Goal: Task Accomplishment & Management: Contribute content

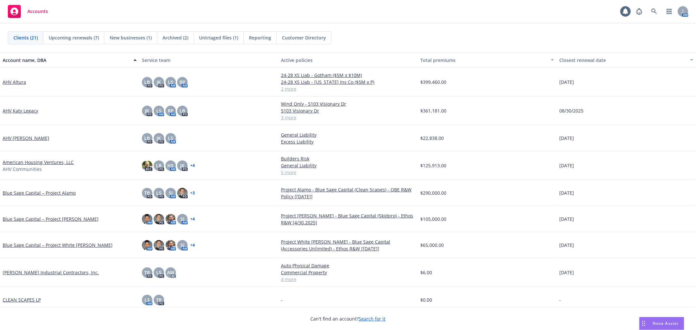
click at [350, 38] on div "Clients (21) Upcoming renewals (7) New businesses (1) Archived (2) Untriaged fi…" at bounding box center [348, 37] width 680 height 13
click at [213, 38] on span "Untriaged files (1)" at bounding box center [218, 37] width 39 height 7
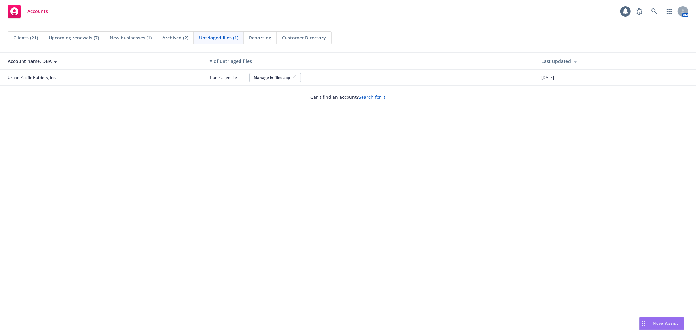
click at [198, 39] on div "Untriaged files (1)" at bounding box center [219, 38] width 50 height 12
click at [191, 39] on div "Archived (2)" at bounding box center [175, 38] width 37 height 12
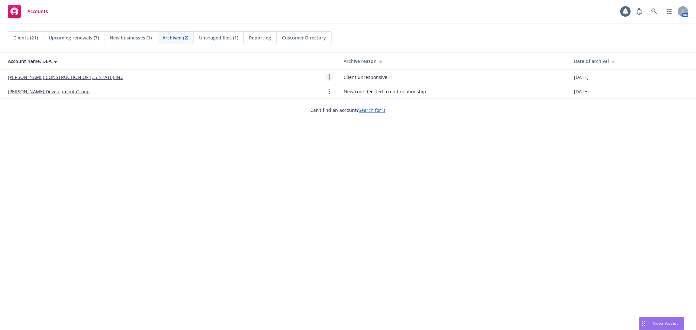
click at [328, 76] on icon "Open options" at bounding box center [328, 76] width 1 height 5
drag, startPoint x: 262, startPoint y: 72, endPoint x: 278, endPoint y: 163, distance: 92.7
click at [278, 163] on body "Accounts 1 AM Clients (21) Upcoming renewals (7) New businesses (1) Archived (2…" at bounding box center [348, 165] width 696 height 330
drag, startPoint x: 278, startPoint y: 162, endPoint x: 277, endPoint y: 157, distance: 5.8
click at [278, 162] on div "Clients (21) Upcoming renewals (7) New businesses (1) Archived (2) Untriaged fi…" at bounding box center [348, 176] width 696 height 307
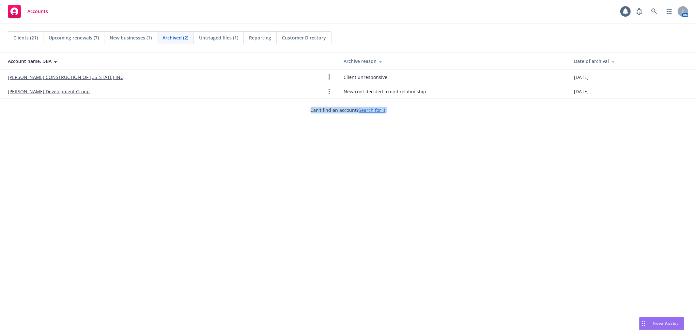
click at [227, 103] on div "Can't find an account? Search for it" at bounding box center [348, 105] width 696 height 15
click at [147, 36] on span "New businesses (1)" at bounding box center [131, 37] width 42 height 7
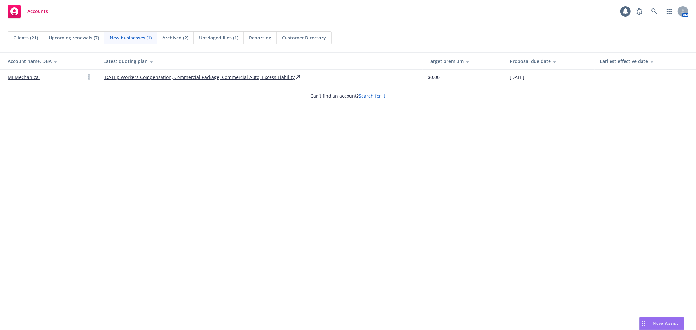
click at [95, 38] on span "Upcoming renewals (7)" at bounding box center [74, 37] width 50 height 7
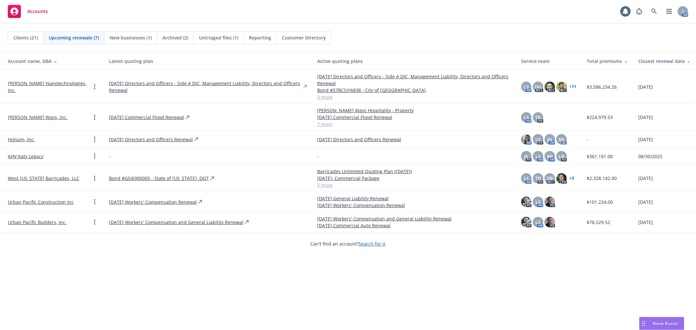
drag, startPoint x: 159, startPoint y: 174, endPoint x: 207, endPoint y: 252, distance: 91.9
drag, startPoint x: 207, startPoint y: 252, endPoint x: 193, endPoint y: 260, distance: 16.1
click at [193, 260] on div "Clients (21) Upcoming renewals (7) New businesses (1) Archived (2) Untriaged fi…" at bounding box center [348, 176] width 696 height 307
click at [20, 38] on span "Clients (21)" at bounding box center [25, 37] width 24 height 7
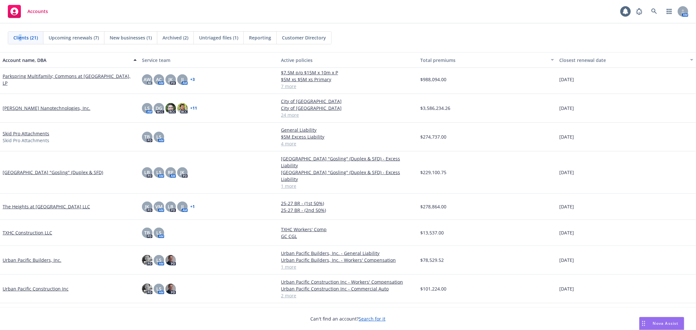
scroll to position [330, 0]
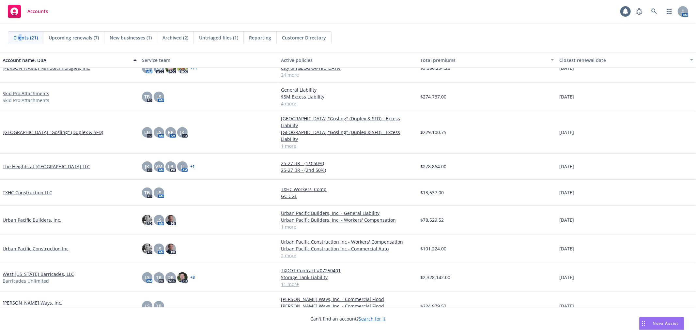
click at [33, 217] on link "Urban Pacific Builders, Inc." at bounding box center [32, 220] width 59 height 7
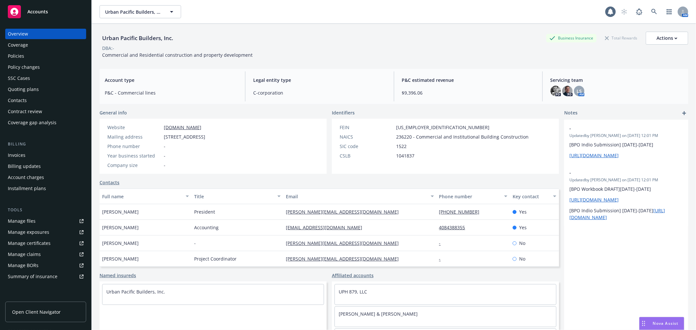
click at [39, 60] on div "Policies" at bounding box center [46, 56] width 76 height 10
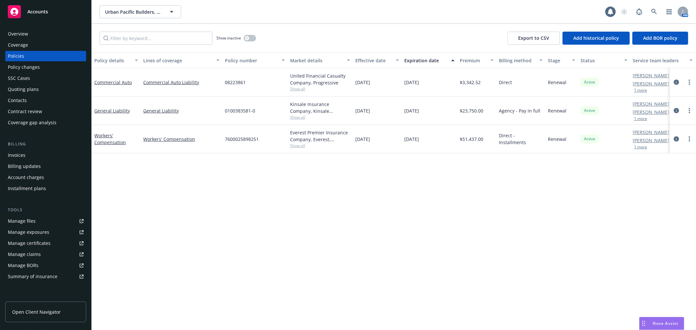
click at [400, 192] on div "Policy details Lines of coverage Policy number Market details Effective date Ex…" at bounding box center [394, 192] width 604 height 278
click at [247, 256] on div "Policy details Lines of coverage Policy number Market details Effective date Ex…" at bounding box center [394, 192] width 604 height 278
click at [50, 15] on div "Accounts" at bounding box center [46, 11] width 76 height 13
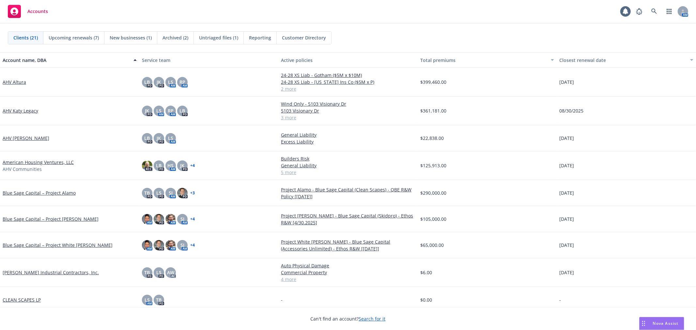
click at [567, 22] on div "Accounts 1 AM" at bounding box center [348, 11] width 696 height 23
click at [361, 11] on div "Accounts 1 AM" at bounding box center [348, 11] width 696 height 23
click at [43, 214] on div "Blue Sage Capital – Project Stark" at bounding box center [69, 219] width 139 height 26
click at [43, 215] on div "Blue Sage Capital – Project Stark" at bounding box center [69, 219] width 139 height 26
click at [43, 216] on link "Blue Sage Capital – Project Stark" at bounding box center [51, 219] width 96 height 7
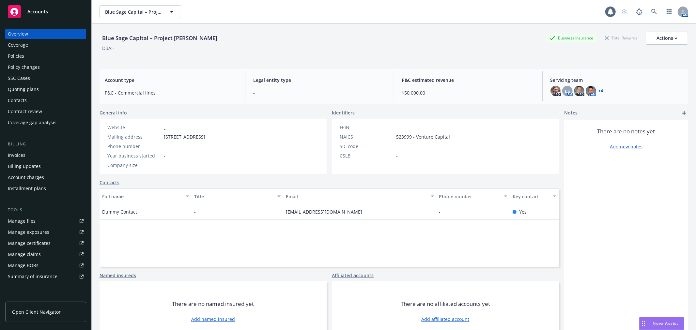
click at [10, 52] on div "Policies" at bounding box center [16, 56] width 16 height 10
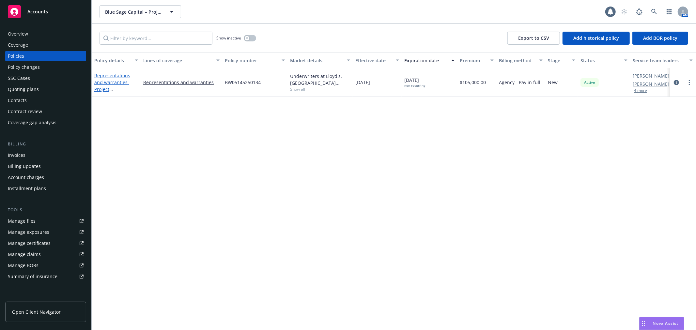
click at [113, 77] on link "Representations and warranties - Project Stark - Blue Sage Capital (Skidpro) - …" at bounding box center [113, 95] width 39 height 47
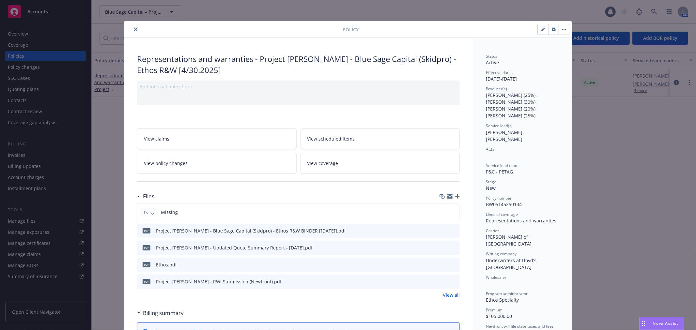
click at [134, 31] on icon "close" at bounding box center [136, 29] width 4 height 4
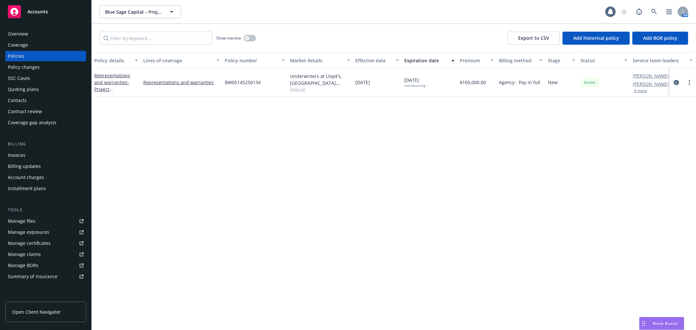
click at [12, 32] on div "Overview" at bounding box center [18, 34] width 20 height 10
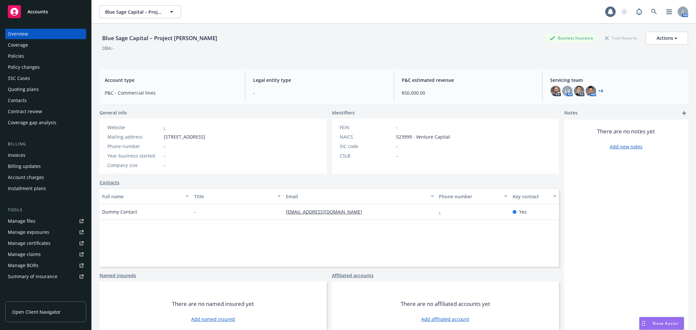
click at [54, 7] on div "Accounts" at bounding box center [46, 11] width 76 height 13
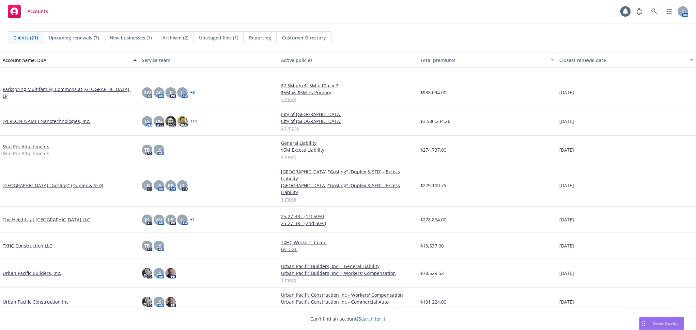
scroll to position [330, 0]
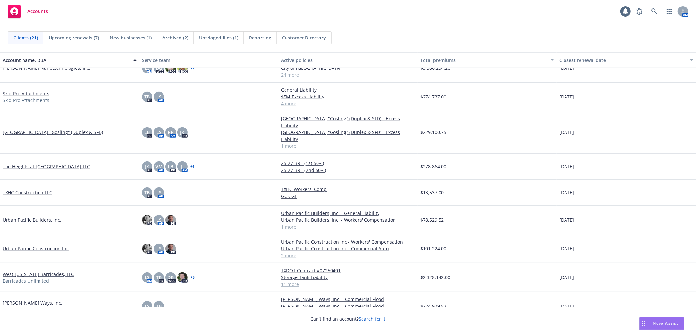
click at [25, 90] on link "Skid Pro Attachments" at bounding box center [26, 93] width 47 height 7
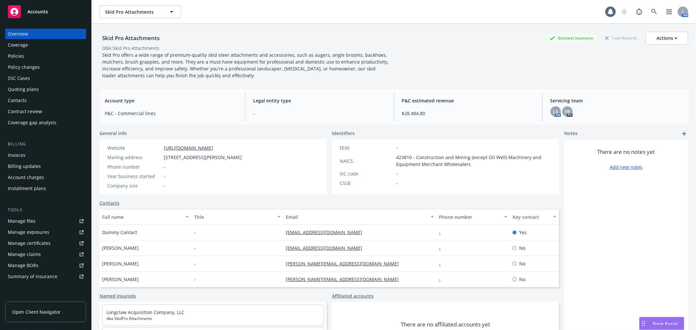
click at [29, 56] on div "Policies" at bounding box center [46, 56] width 76 height 10
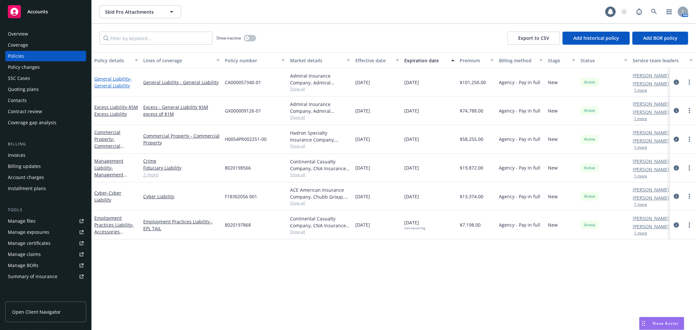
click at [114, 83] on span "- General Liability" at bounding box center [112, 82] width 37 height 13
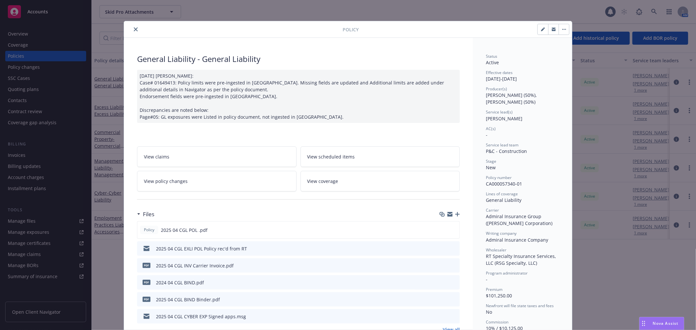
click at [132, 28] on button "close" at bounding box center [136, 29] width 8 height 8
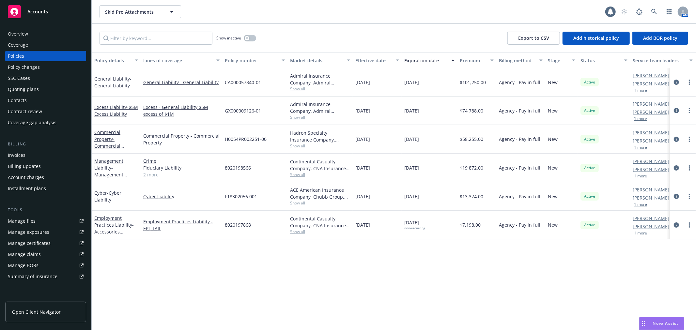
click at [50, 16] on div "Accounts" at bounding box center [46, 11] width 76 height 13
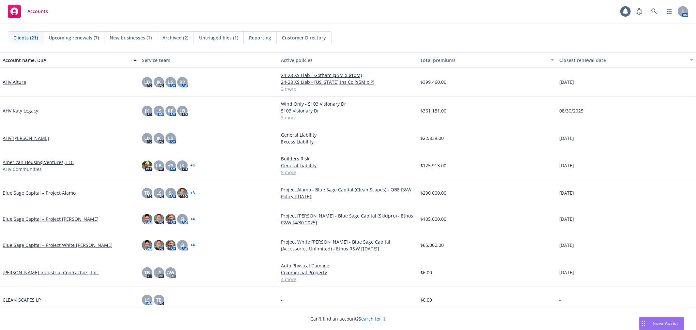
click at [215, 13] on div "Accounts AM" at bounding box center [348, 11] width 696 height 23
click at [132, 33] on div "New businesses (1)" at bounding box center [130, 38] width 53 height 12
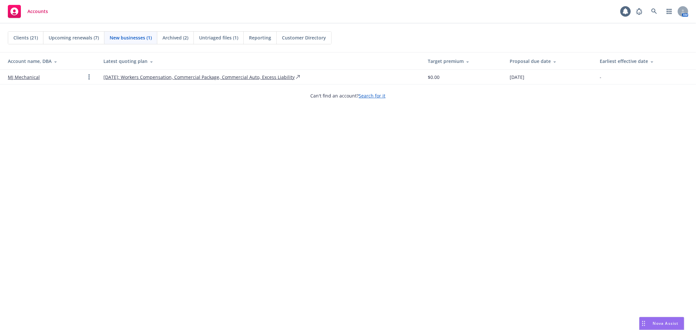
click at [76, 36] on span "Upcoming renewals (7)" at bounding box center [74, 37] width 50 height 7
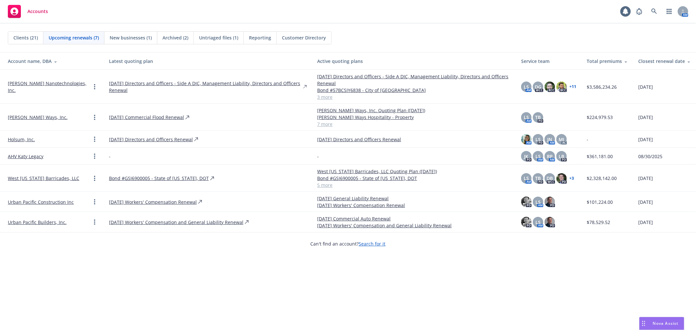
click at [28, 155] on link "AHV Katy Legacy" at bounding box center [26, 156] width 36 height 7
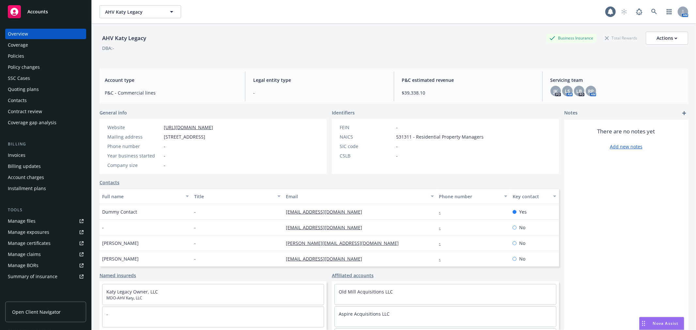
click at [12, 53] on div "Policies" at bounding box center [16, 56] width 16 height 10
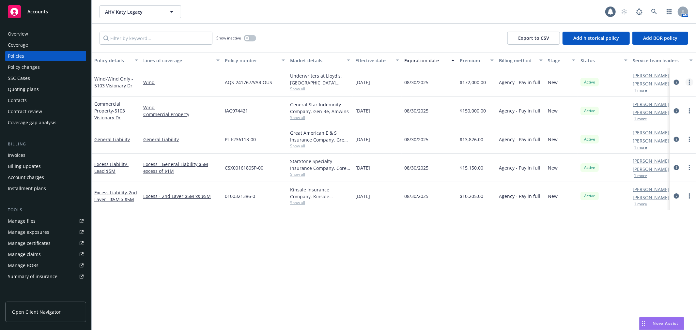
click at [690, 79] on div at bounding box center [682, 82] width 21 height 8
click at [690, 79] on link "more" at bounding box center [689, 82] width 8 height 8
click at [546, 234] on div "Policy details Lines of coverage Policy number Market details Effective date Ex…" at bounding box center [394, 192] width 604 height 278
drag, startPoint x: 532, startPoint y: 227, endPoint x: 386, endPoint y: 220, distance: 145.9
click at [384, 224] on div "Policy details Lines of coverage Policy number Market details Effective date Ex…" at bounding box center [394, 192] width 604 height 278
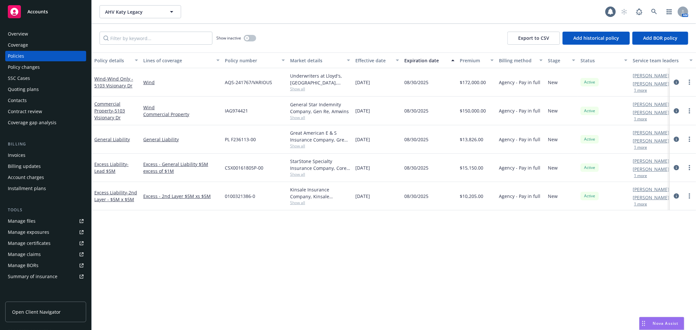
click at [44, 32] on div "Overview" at bounding box center [46, 34] width 76 height 10
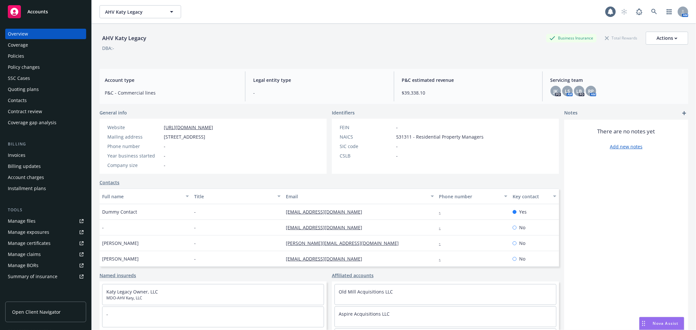
click at [37, 219] on link "Manage files" at bounding box center [45, 221] width 81 height 10
click at [65, 6] on div "Accounts" at bounding box center [46, 11] width 76 height 13
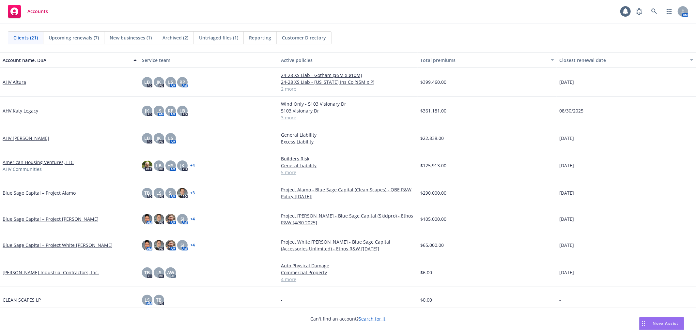
click at [48, 84] on div "AHV Altura" at bounding box center [70, 82] width 134 height 7
click at [49, 84] on div "AHV Altura" at bounding box center [70, 82] width 134 height 7
click at [115, 97] on div "AHV Katy Legacy" at bounding box center [69, 111] width 139 height 29
click at [393, 29] on div "Clients (21) Upcoming renewals (7) New businesses (1) Archived (2) Untriaged fi…" at bounding box center [348, 37] width 696 height 29
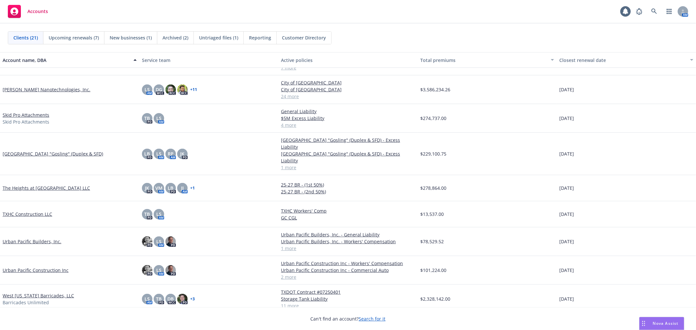
scroll to position [330, 0]
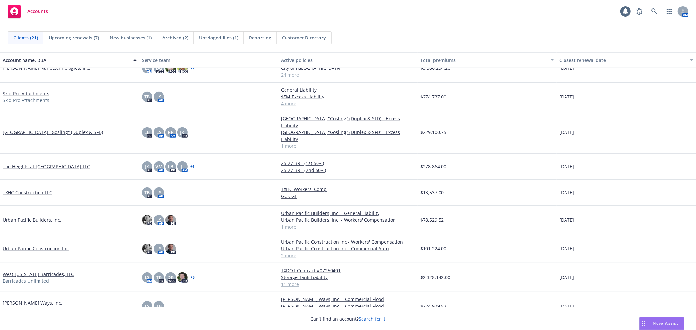
click at [40, 271] on link "West Texas Barricades, LLC" at bounding box center [38, 274] width 71 height 7
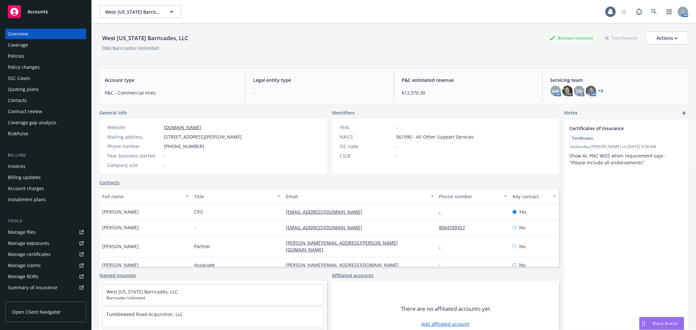
click at [18, 53] on div "Policies" at bounding box center [16, 56] width 16 height 10
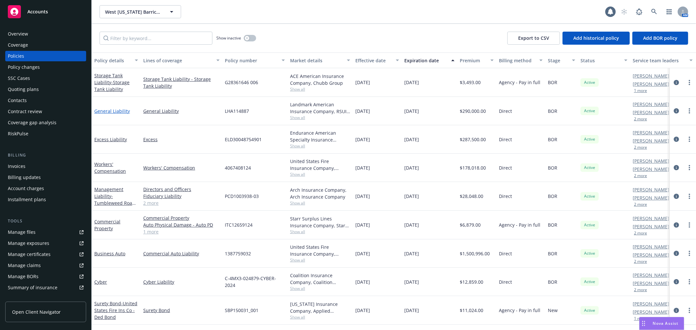
click at [106, 109] on link "General Liability" at bounding box center [112, 111] width 36 height 6
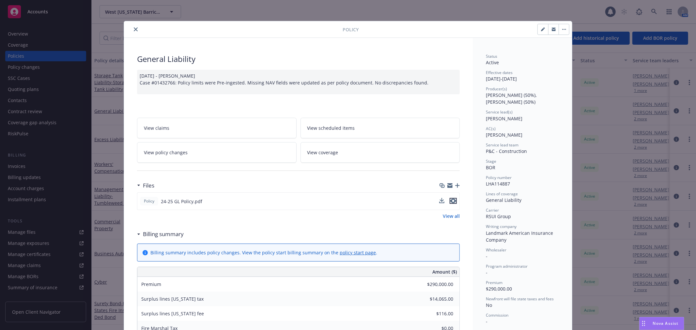
click at [453, 200] on icon "preview file" at bounding box center [453, 201] width 6 height 5
click at [135, 30] on icon "close" at bounding box center [136, 29] width 4 height 4
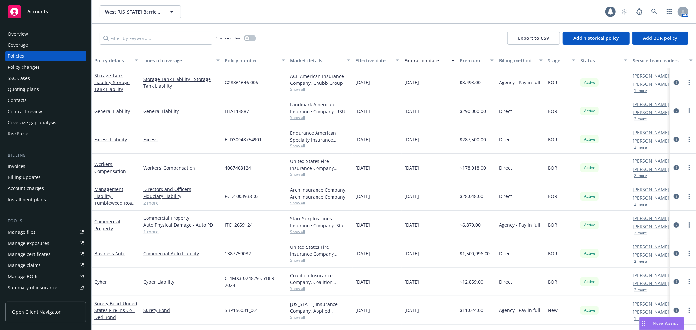
drag, startPoint x: 113, startPoint y: 238, endPoint x: 113, endPoint y: 245, distance: 6.5
drag, startPoint x: 113, startPoint y: 245, endPoint x: 111, endPoint y: 253, distance: 8.6
click at [111, 253] on link "Business Auto" at bounding box center [109, 253] width 31 height 6
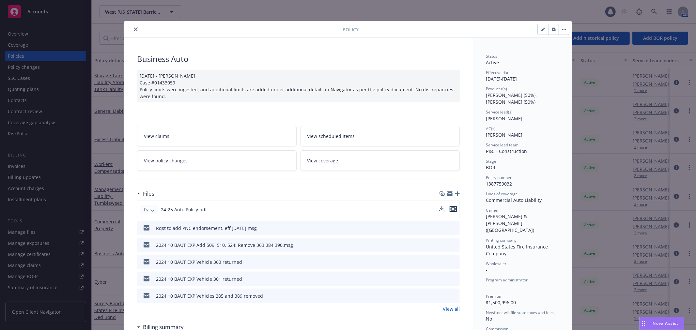
click at [450, 209] on icon "preview file" at bounding box center [453, 209] width 6 height 5
click at [134, 29] on icon "close" at bounding box center [136, 29] width 4 height 4
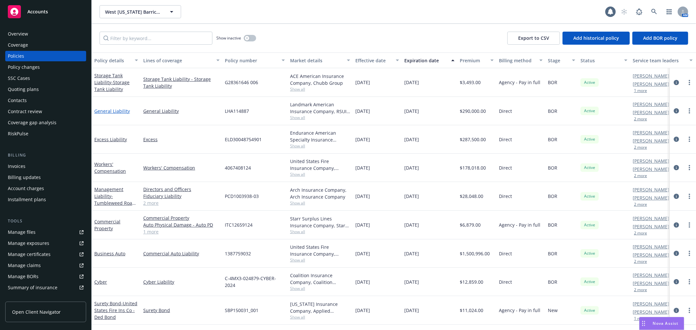
click at [108, 109] on link "General Liability" at bounding box center [112, 111] width 36 height 6
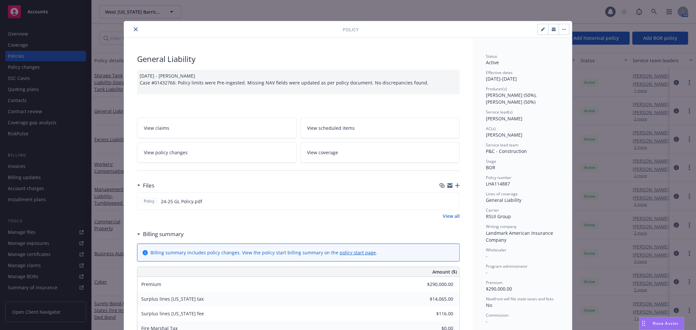
scroll to position [20, 0]
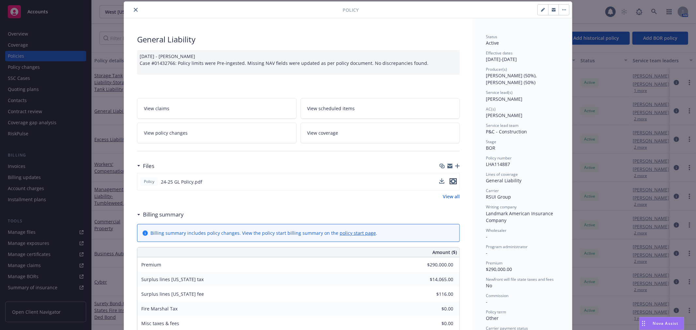
click at [451, 180] on icon "preview file" at bounding box center [453, 181] width 6 height 5
click at [317, 191] on div "Policy 24-25 GL Policy.pdf View all" at bounding box center [298, 186] width 323 height 27
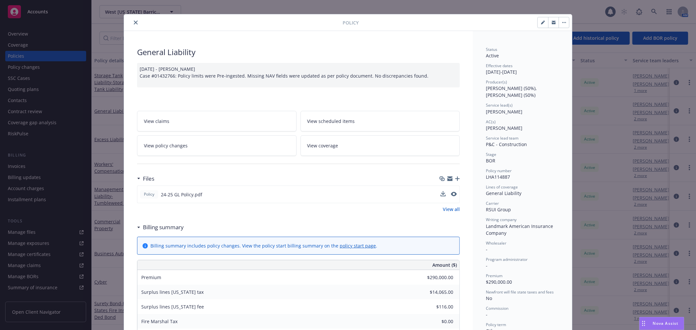
scroll to position [0, 0]
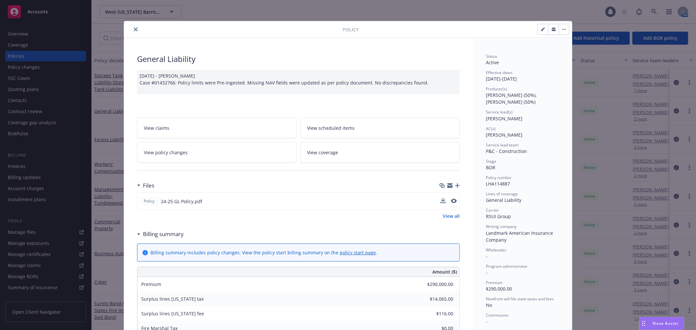
click at [132, 29] on button "close" at bounding box center [136, 29] width 8 height 8
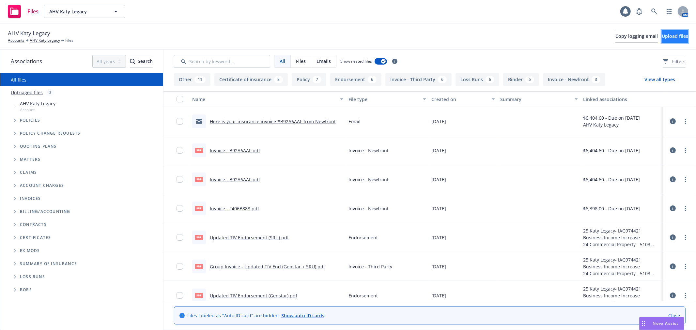
click at [667, 36] on span "Upload files" at bounding box center [674, 36] width 26 height 6
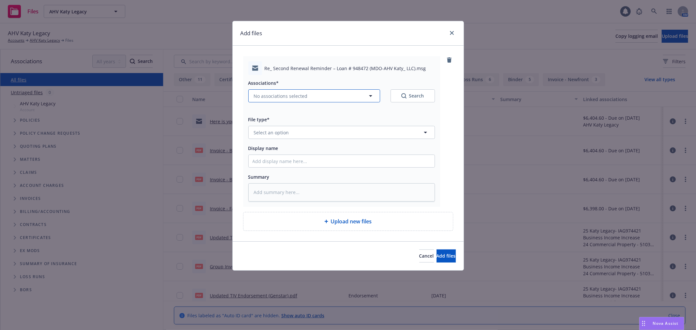
click at [322, 91] on button "No associations selected" at bounding box center [314, 95] width 132 height 13
type textarea "x"
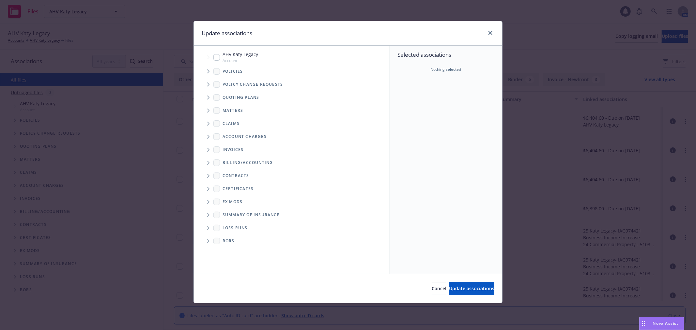
click at [208, 70] on icon "Tree Example" at bounding box center [208, 71] width 3 height 4
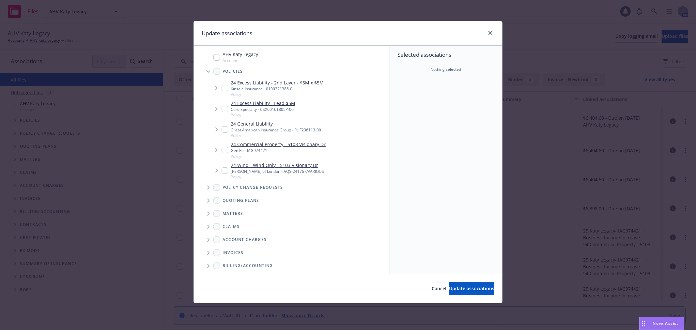
click at [225, 89] on input "Tree Example" at bounding box center [224, 88] width 7 height 7
checkbox input "true"
drag, startPoint x: 224, startPoint y: 109, endPoint x: 224, endPoint y: 121, distance: 12.1
click at [224, 110] on input "Tree Example" at bounding box center [224, 109] width 7 height 7
checkbox input "true"
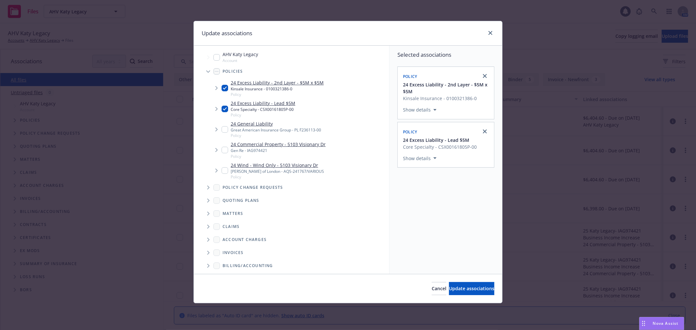
click at [225, 130] on input "Tree Example" at bounding box center [224, 129] width 7 height 7
checkbox input "true"
drag, startPoint x: 225, startPoint y: 150, endPoint x: 224, endPoint y: 154, distance: 4.0
click at [225, 150] on input "Tree Example" at bounding box center [224, 150] width 7 height 7
checkbox input "true"
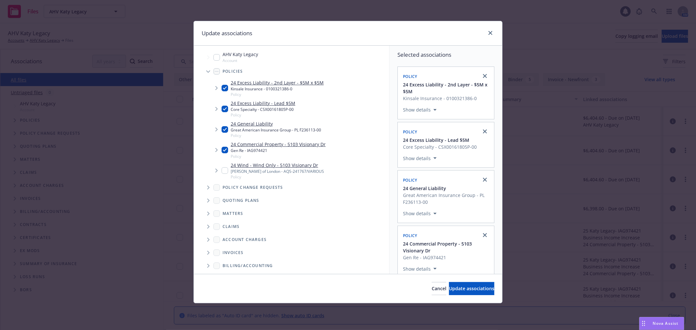
click at [227, 172] on input "Tree Example" at bounding box center [224, 170] width 7 height 7
checkbox input "true"
click at [465, 288] on span "Update associations" at bounding box center [471, 288] width 45 height 6
type textarea "x"
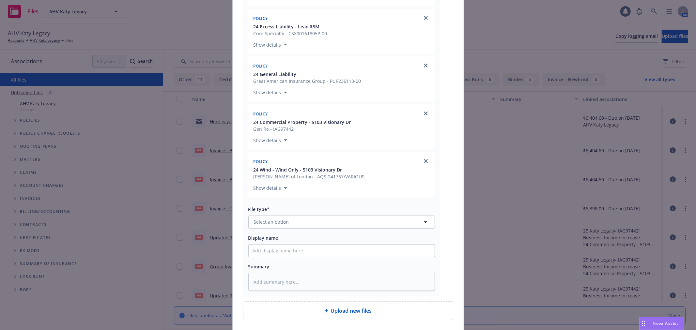
scroll to position [203, 0]
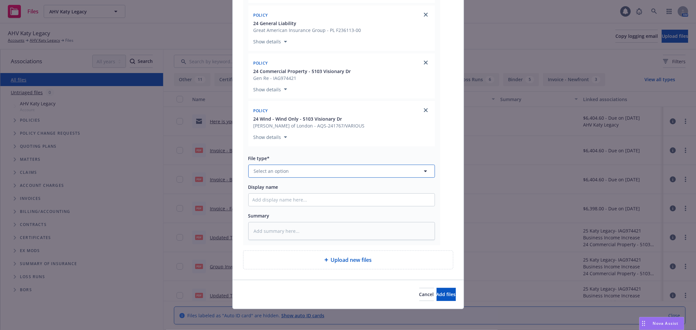
click at [271, 166] on button "Select an option" at bounding box center [341, 171] width 187 height 13
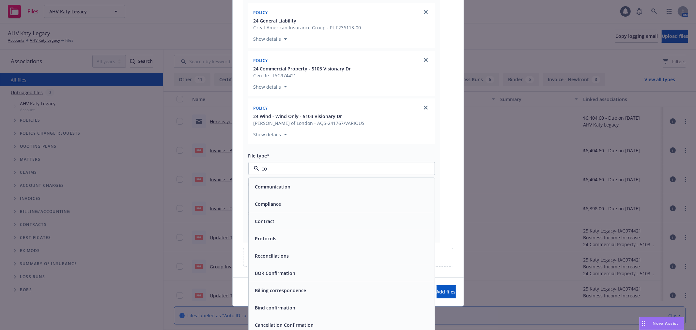
type input "c"
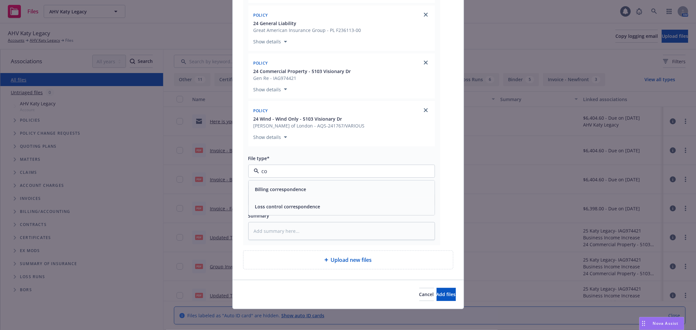
type input "c"
type input "client"
click at [295, 210] on div "Update from client" at bounding box center [275, 206] width 46 height 9
click at [295, 204] on input "Display name" at bounding box center [342, 200] width 186 height 12
type textarea "x"
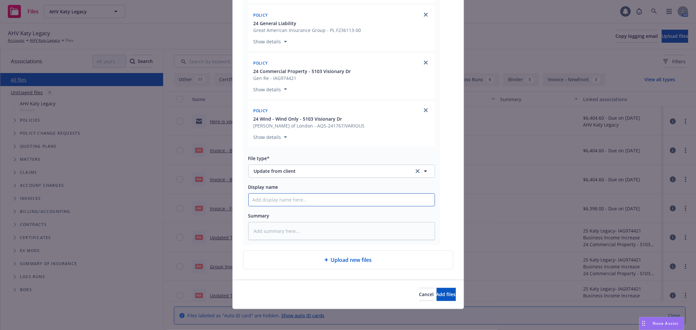
type input "C"
type textarea "x"
type input "Cl"
type textarea "x"
type input "Cli"
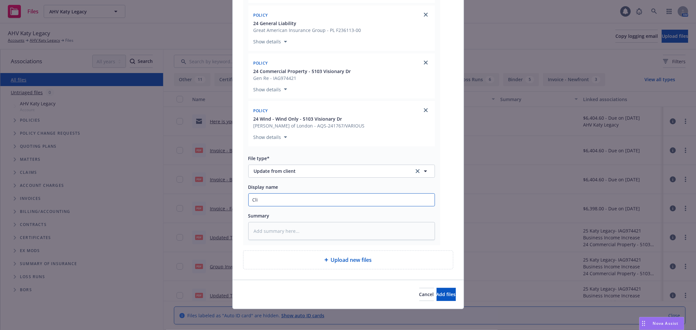
type textarea "x"
type input "Clie"
type textarea "x"
type input "Clien"
type textarea "x"
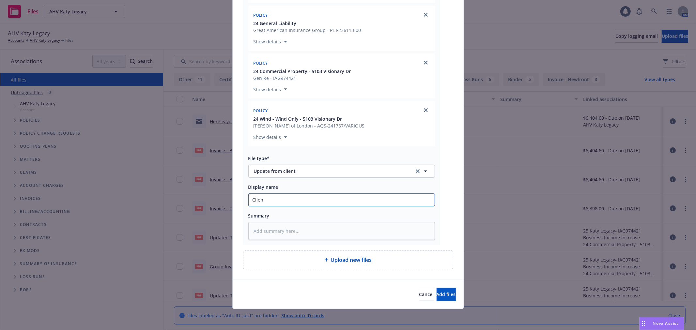
type input "Client"
type textarea "x"
type input "Client c"
type textarea "x"
type input "Client co"
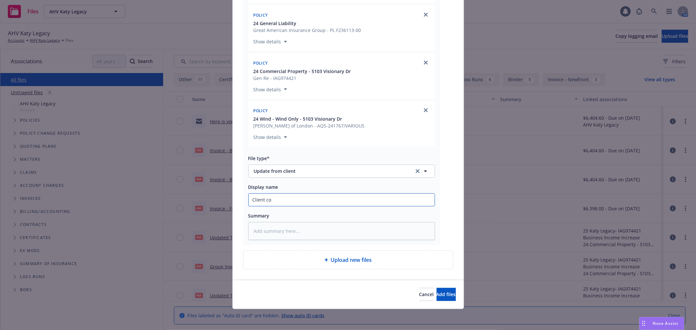
type textarea "x"
type input "Client con"
type textarea "x"
type input "Client conf"
type textarea "x"
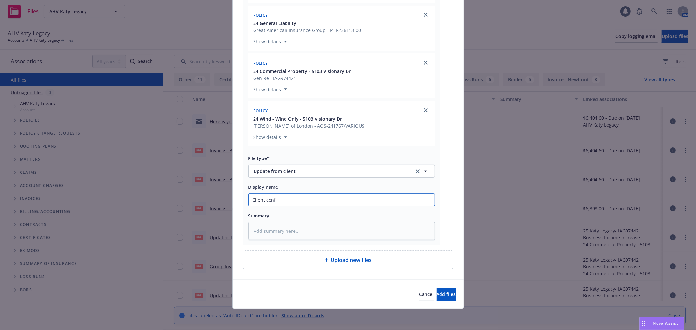
type input "Client confi"
type textarea "x"
type input "Client confir"
type textarea "x"
type input "Client confirm"
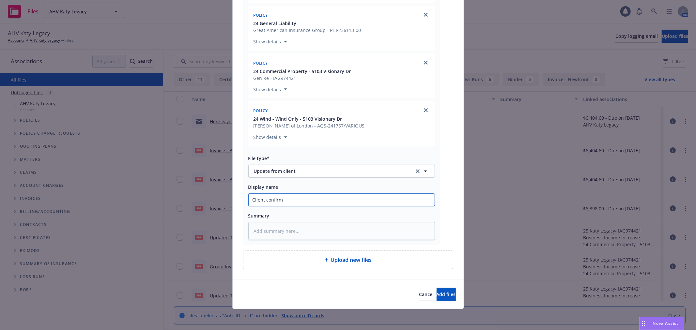
type textarea "x"
type input "Client confirms"
type textarea "x"
type input "Client confirms"
type textarea "x"
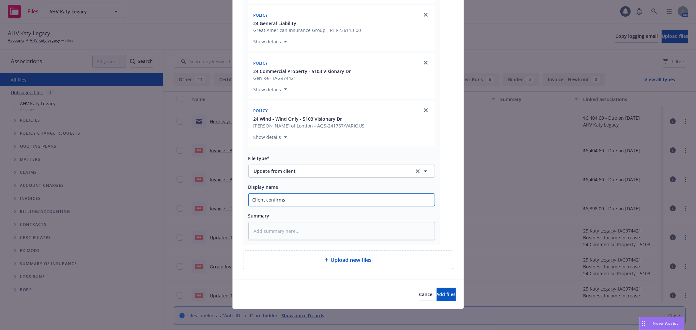
type input "Client confirms e"
type textarea "x"
type input "Client confirms en"
type textarea "x"
type input "Client confirms enr"
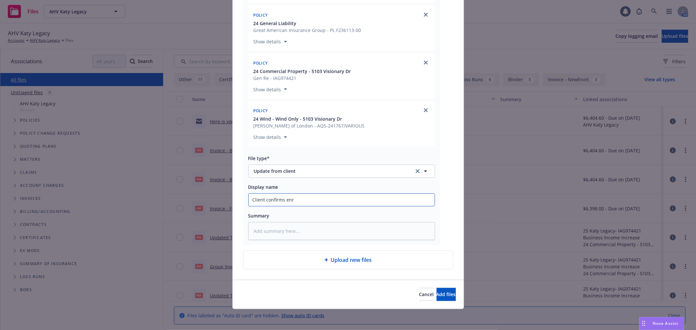
type textarea "x"
type input "Client confirms enro"
type textarea "x"
type input "Client confirms enrol"
type textarea "x"
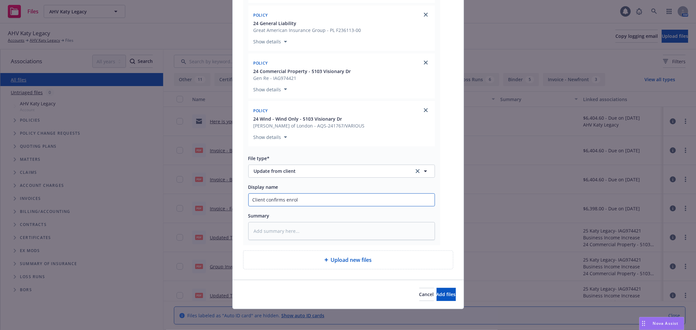
type input "Client confirms enroll"
type textarea "x"
type input "Client confirms enrollm"
type textarea "x"
type input "Client confirms enrollme"
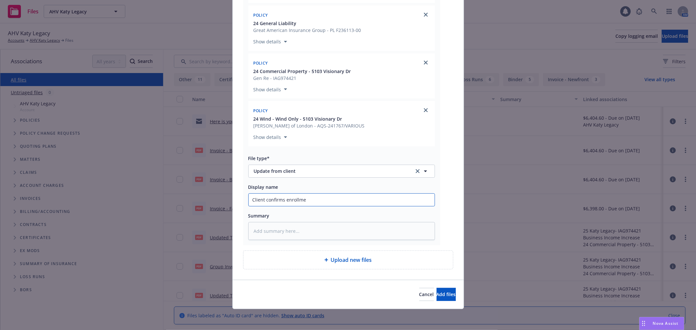
type textarea "x"
type input "Client confirms enrollmen"
type textarea "x"
type input "Client confirms enrollment"
type textarea "x"
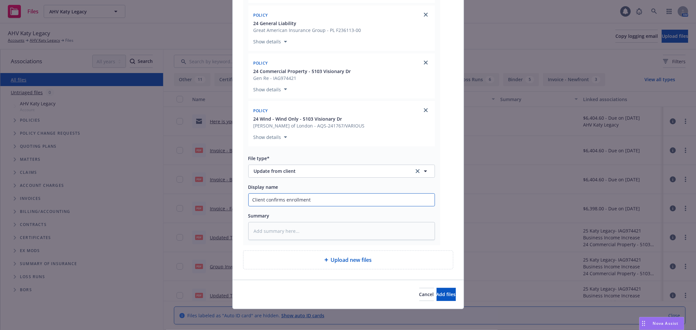
type input "Client confirms enrollment i"
type textarea "x"
type input "Client confirms enrollment in"
type textarea "x"
type input "Client confirms enrollment int"
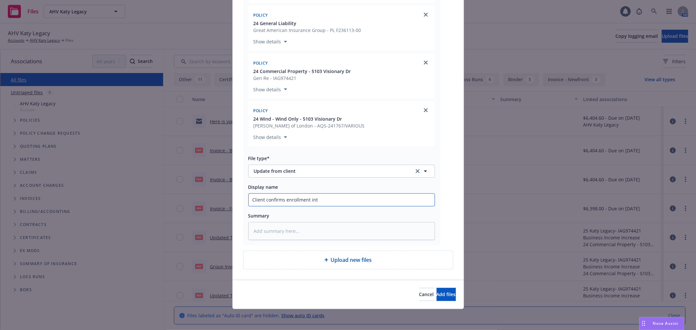
type textarea "x"
type input "Client confirms enrollment into"
type textarea "x"
type input "Client confirms enrollment into"
type textarea "x"
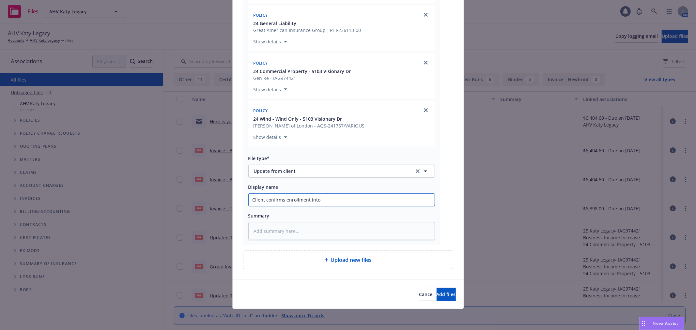
type input "Client confirms enrollment into G"
type textarea "x"
type input "Client confirms enrollment into Gr"
type textarea "x"
type input "Client confirms enrollment into Gre"
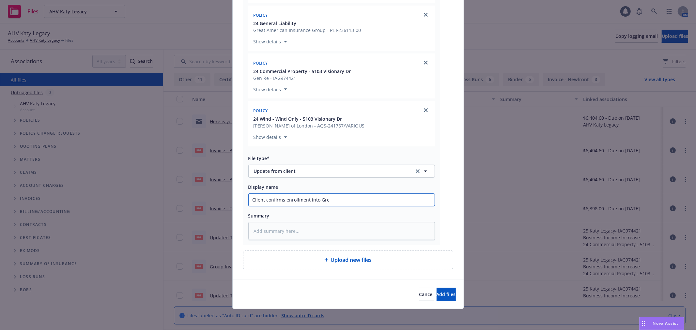
type textarea "x"
type input "Client confirms enrollment into Grey"
type textarea "x"
type input "Client confirms enrollment into Greys"
type textarea "x"
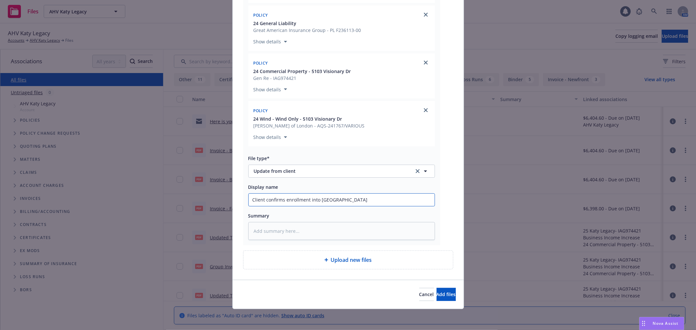
type input "Client confirms enrollment into Greysta"
type textarea "x"
type input "Client confirms enrollment into Greystar"
type textarea "x"
type input "Client confirms enrollment into Greystar"
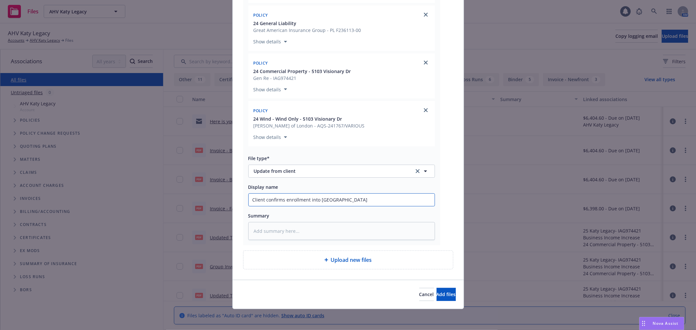
type textarea "x"
type input "Client confirms enrollment into Greystar M"
type textarea "x"
type input "Client confirms enrollment into Greystar MI"
type textarea "x"
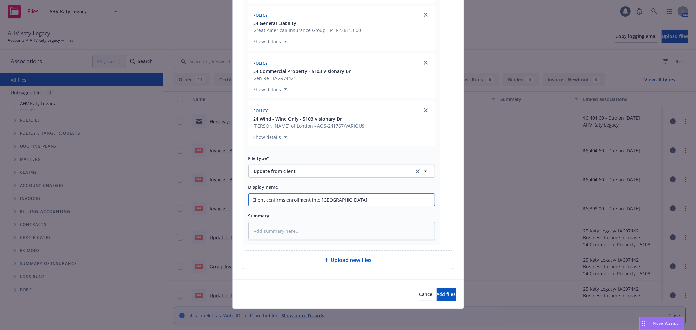
type input "Client confirms enrollment into Greystar MIP"
type textarea "x"
type input "Client confirms enrollment into Greystar MIP"
type textarea "x"
type input "Client confirms enrollment into Greystar MIP o"
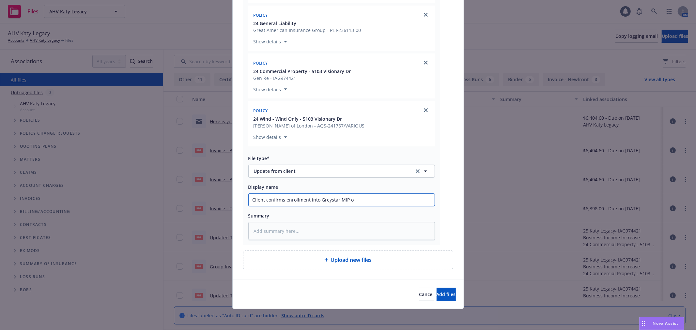
type textarea "x"
type input "Client confirms enrollment into Greystar MIP on"
type textarea "x"
type input "Client confirms enrollment into Greystar MIP on"
type textarea "x"
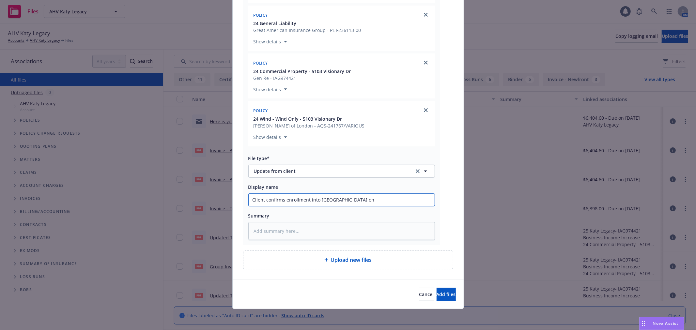
type input "Client confirms enrollment into Greystar MIP on 8"
type textarea "x"
type input "Client confirms enrollment into Greystar MIP on 8/"
type textarea "x"
type input "Client confirms enrollment into Greystar MIP on 8/3"
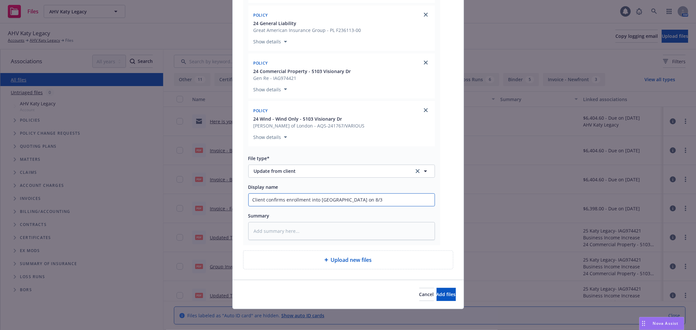
type textarea "x"
type input "Client confirms enrollment into Greystar MIP on 8/31"
type textarea "x"
type input "Client confirms enrollment into Greystar MIP on 8/31/"
type textarea "x"
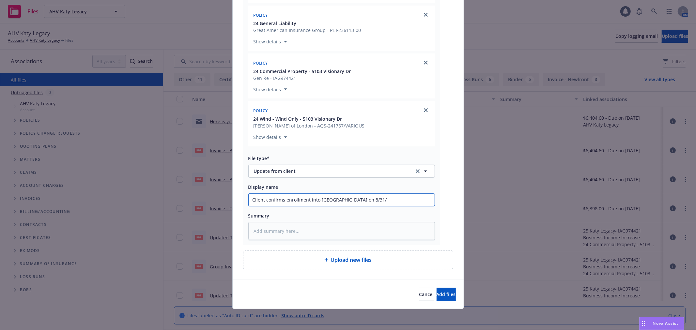
type input "Client confirms enrollment into Greystar MIP on 8/31/2"
type textarea "x"
type input "Client confirms enrollment into Greystar MIP on 8/31/20"
type textarea "x"
type input "Client confirms enrollment into Greystar MIP on 8/31/202"
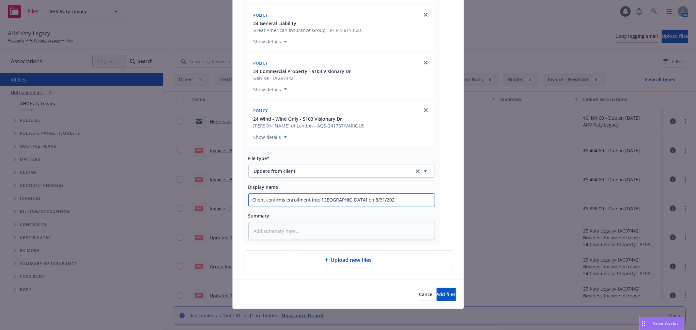
type textarea "x"
type input "Client confirms enrollment into Greystar MIP on 8/31/2024"
type textarea "x"
type input "Client confirms enrollment into Greystar MIP on 8/31/202"
type textarea "x"
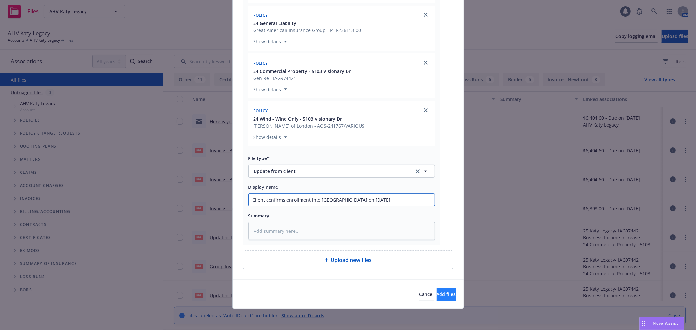
type input "Client confirms enrollment into Greystar MIP on 8/31/2025"
click at [442, 291] on span "Add files" at bounding box center [445, 294] width 19 height 6
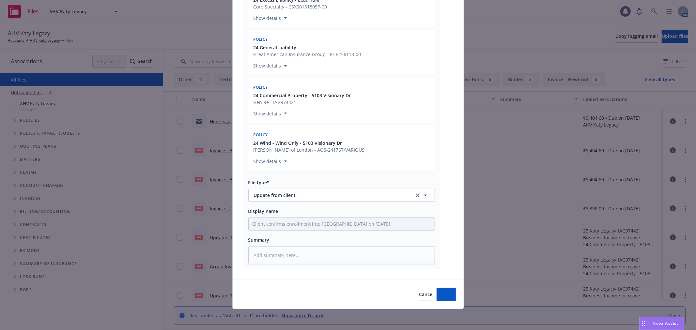
type textarea "x"
